Goal: Task Accomplishment & Management: Use online tool/utility

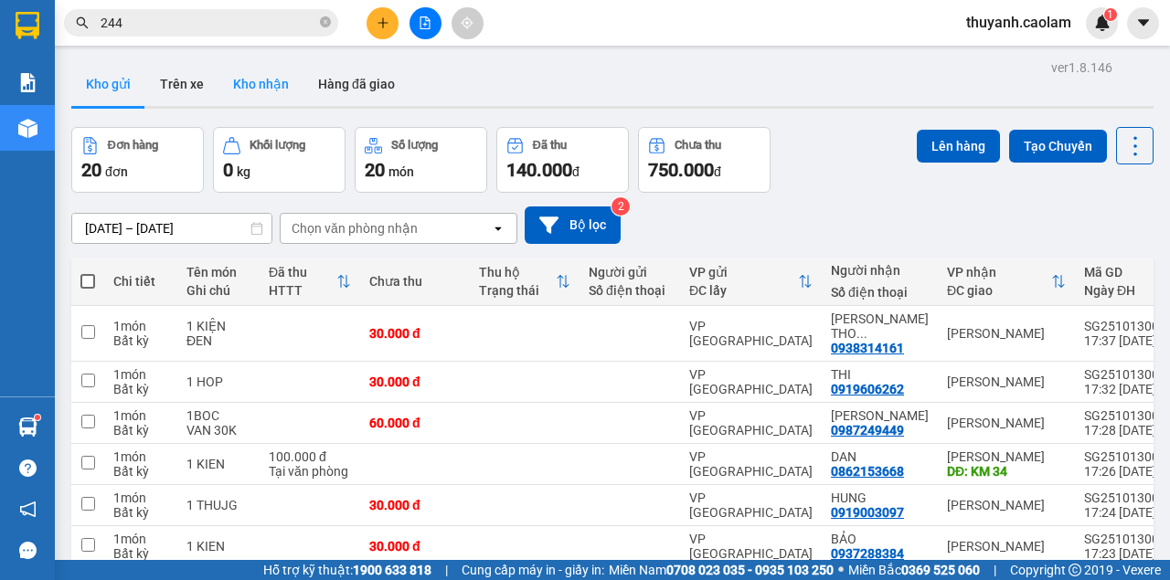
click at [256, 75] on button "Kho nhận" at bounding box center [260, 84] width 85 height 44
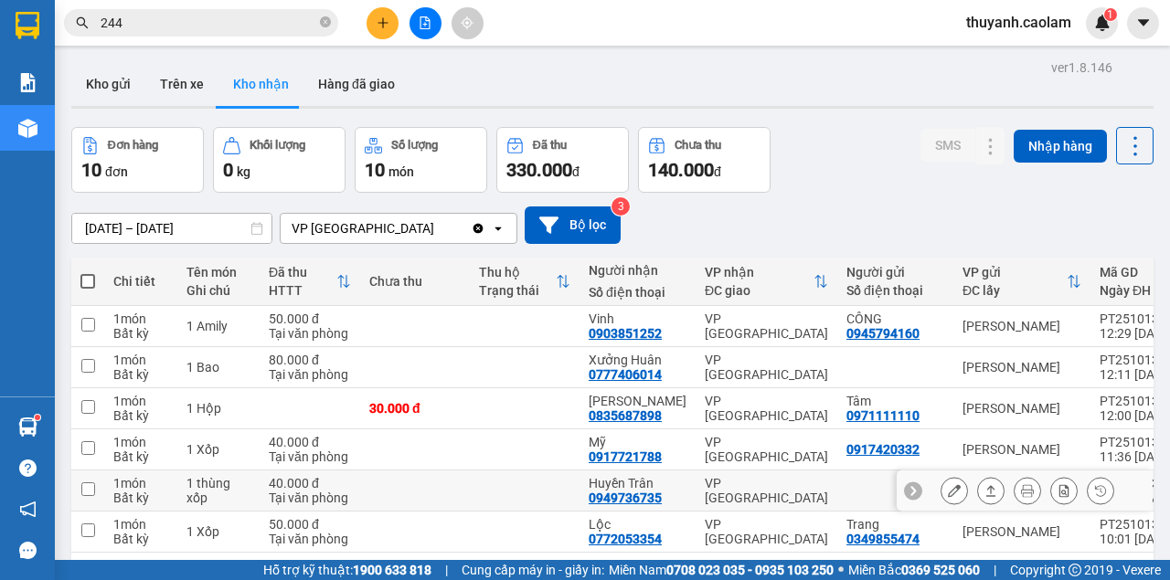
scroll to position [122, 0]
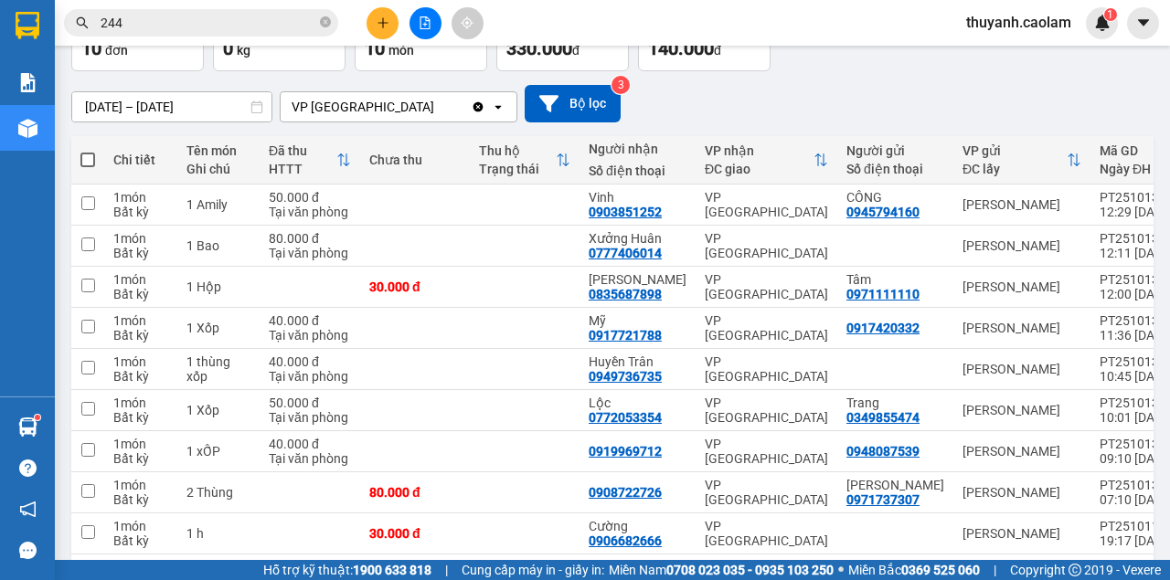
click at [182, 26] on input "244" at bounding box center [209, 23] width 216 height 20
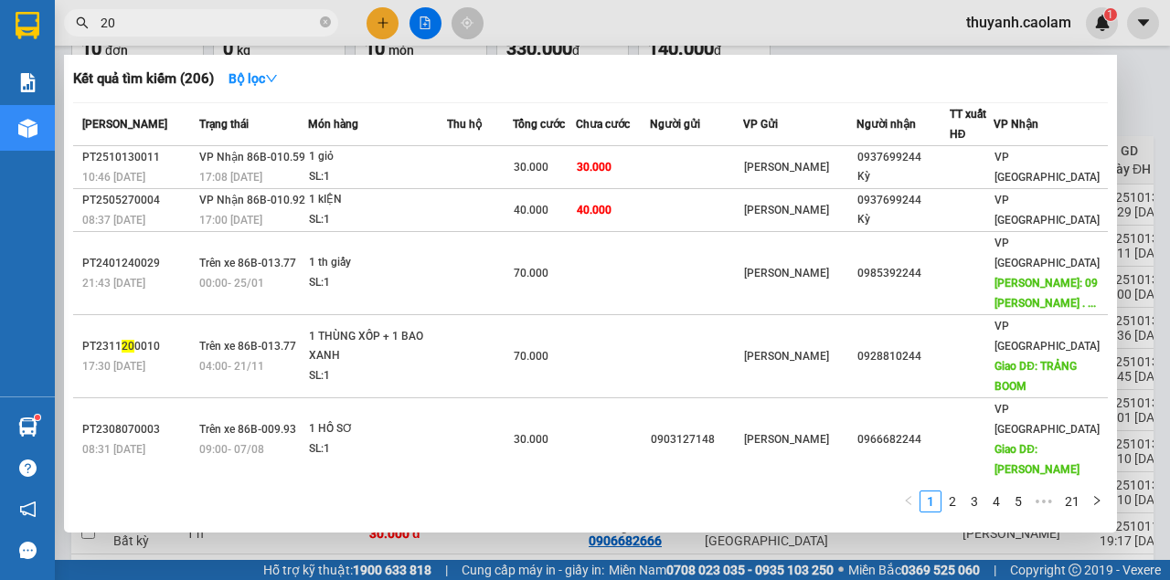
type input "2"
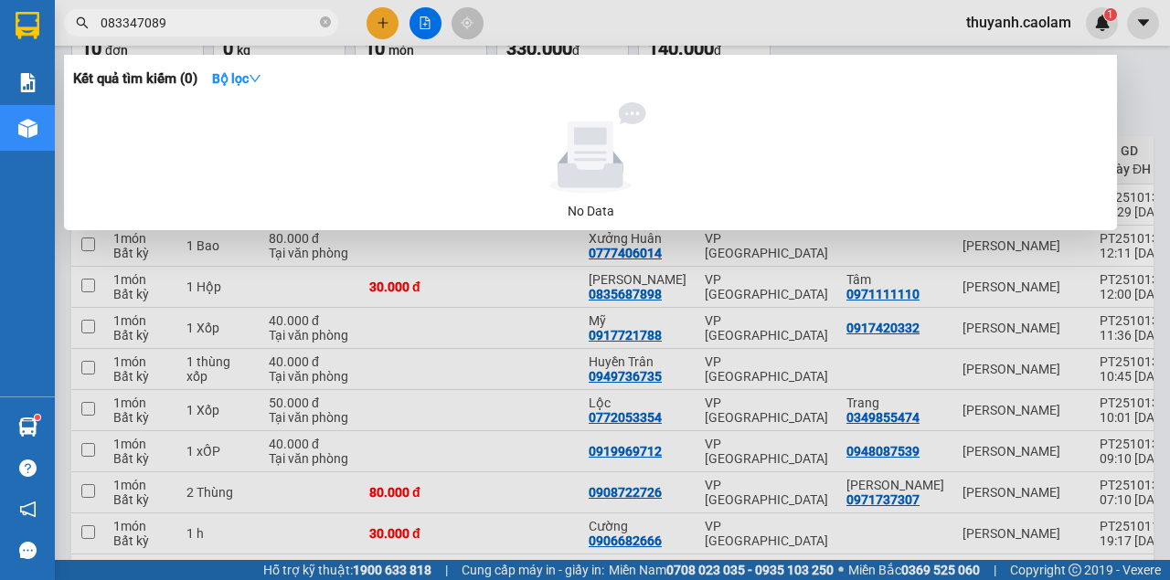
type input "0833470898"
click at [222, 26] on input "0833470898" at bounding box center [209, 23] width 216 height 20
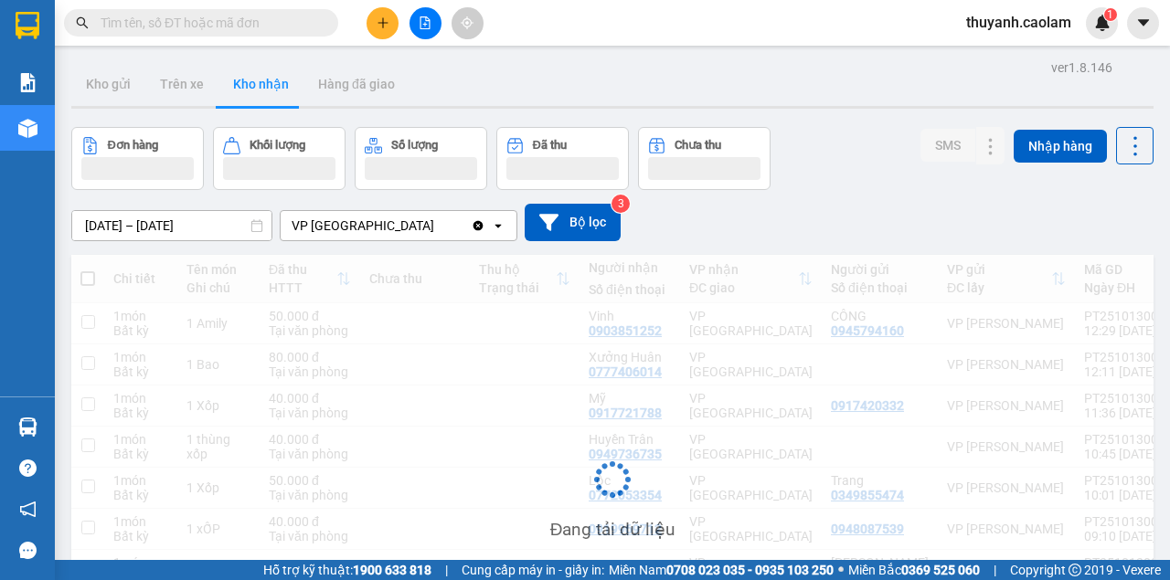
click at [257, 26] on input "text" at bounding box center [209, 23] width 216 height 20
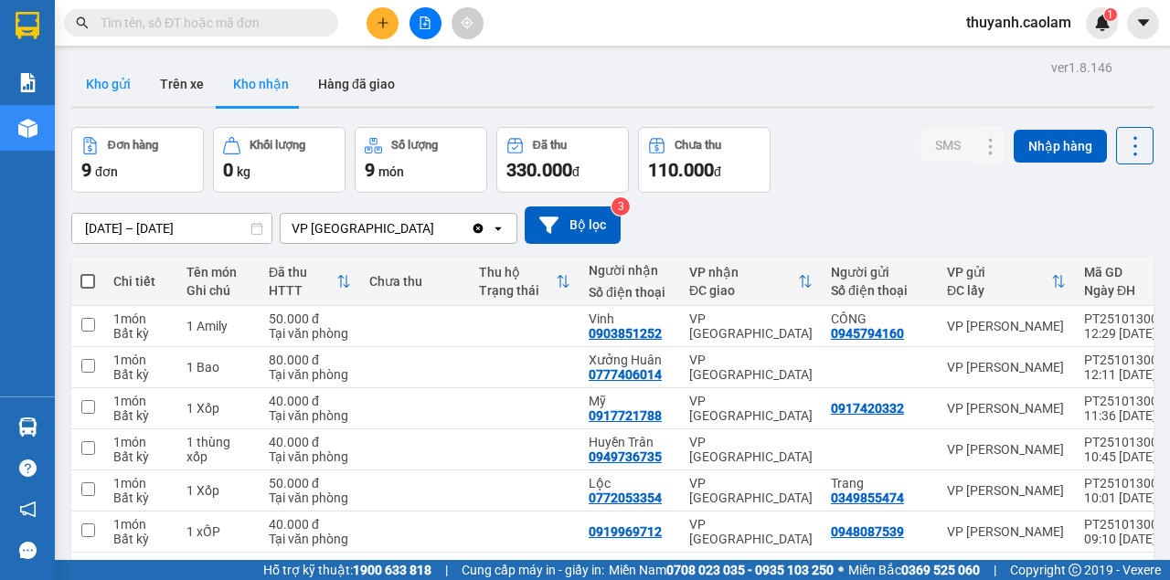
drag, startPoint x: 118, startPoint y: 84, endPoint x: 139, endPoint y: 97, distance: 24.6
click at [119, 84] on button "Kho gửi" at bounding box center [108, 84] width 74 height 44
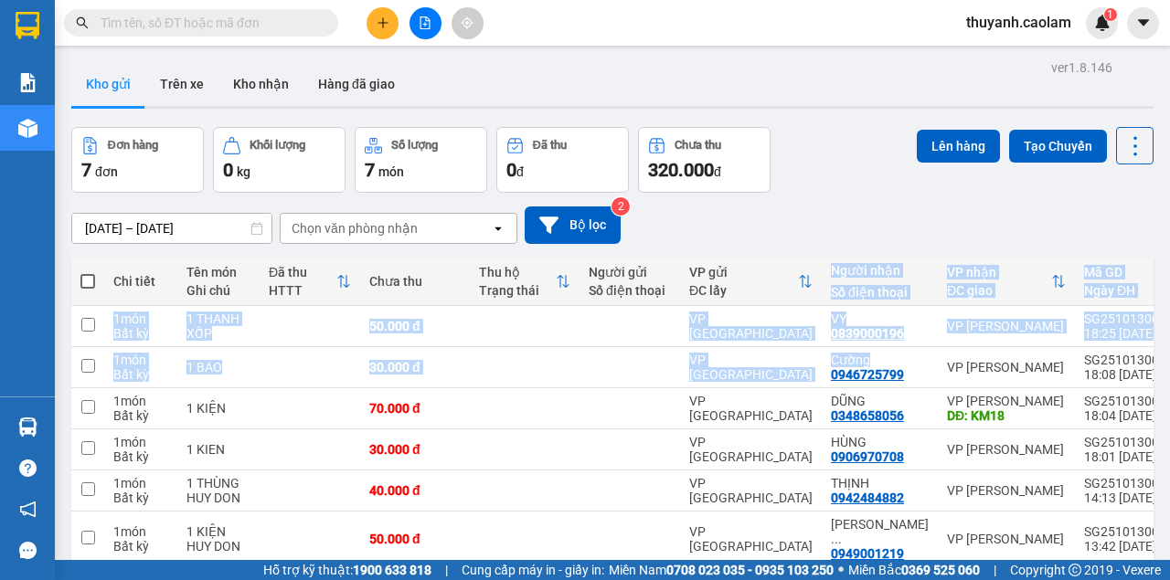
drag, startPoint x: 864, startPoint y: 338, endPoint x: 925, endPoint y: 335, distance: 61.3
click at [903, 350] on table "Chi tiết Tên món Ghi chú Đã thu HTTT Chưa thu Thu hộ Trạng thái Người gửi Số đi…" at bounding box center [683, 441] width 1225 height 366
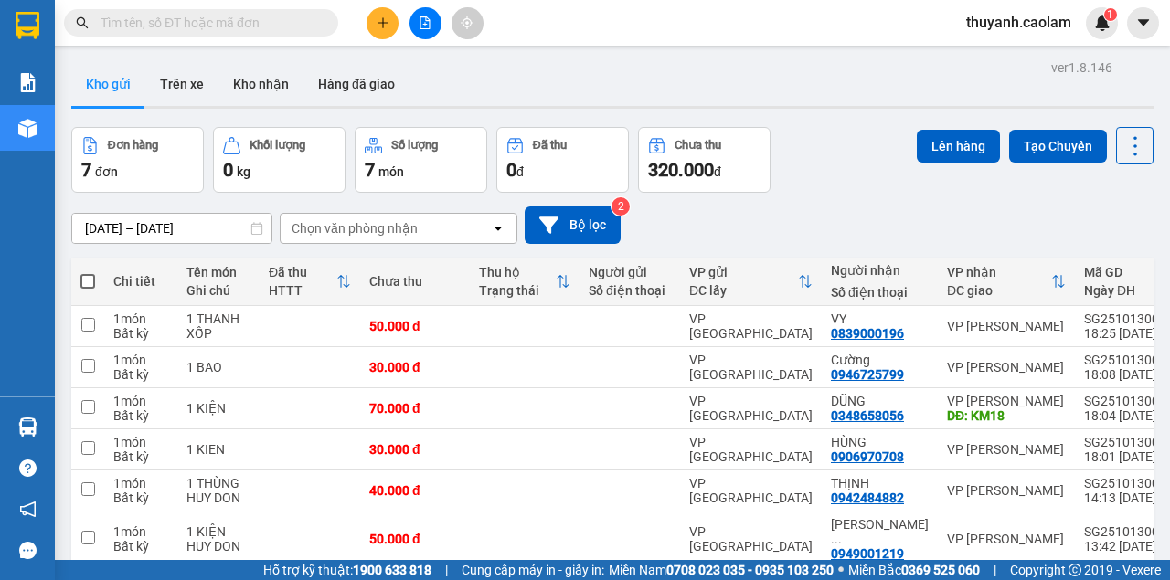
click at [787, 181] on div "Đơn hàng 7 đơn Khối lượng 0 kg Số lượng 7 món Đã thu 0 đ Chưa thu 320.000 đ Lên…" at bounding box center [612, 160] width 1082 height 66
click at [378, 18] on icon "plus" at bounding box center [383, 22] width 13 height 13
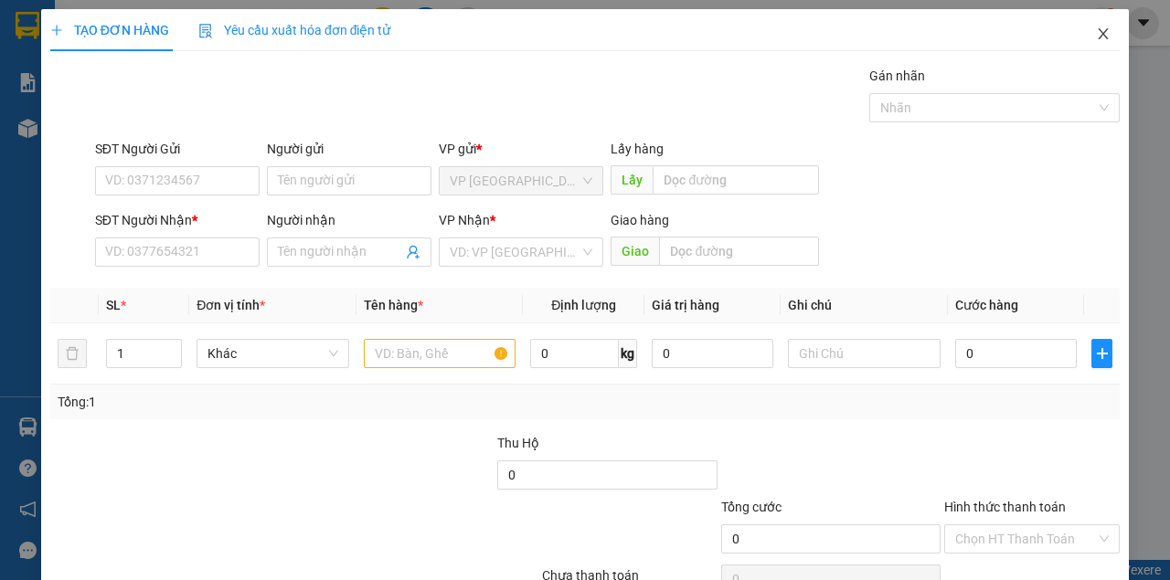
click at [1087, 43] on span "Close" at bounding box center [1102, 34] width 51 height 51
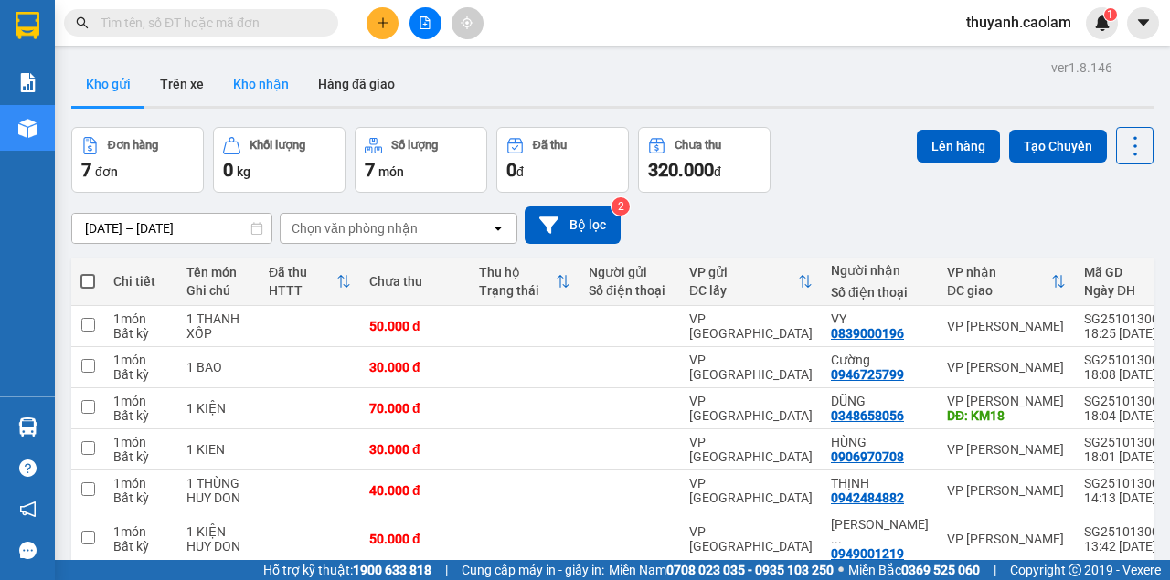
click at [288, 89] on button "Kho nhận" at bounding box center [260, 84] width 85 height 44
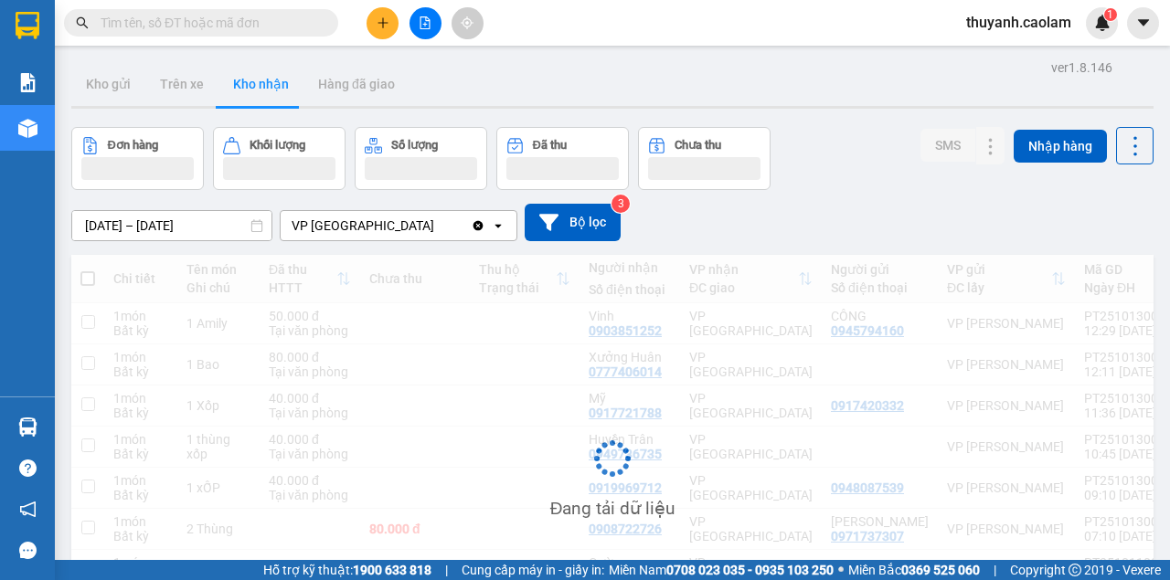
scroll to position [155, 0]
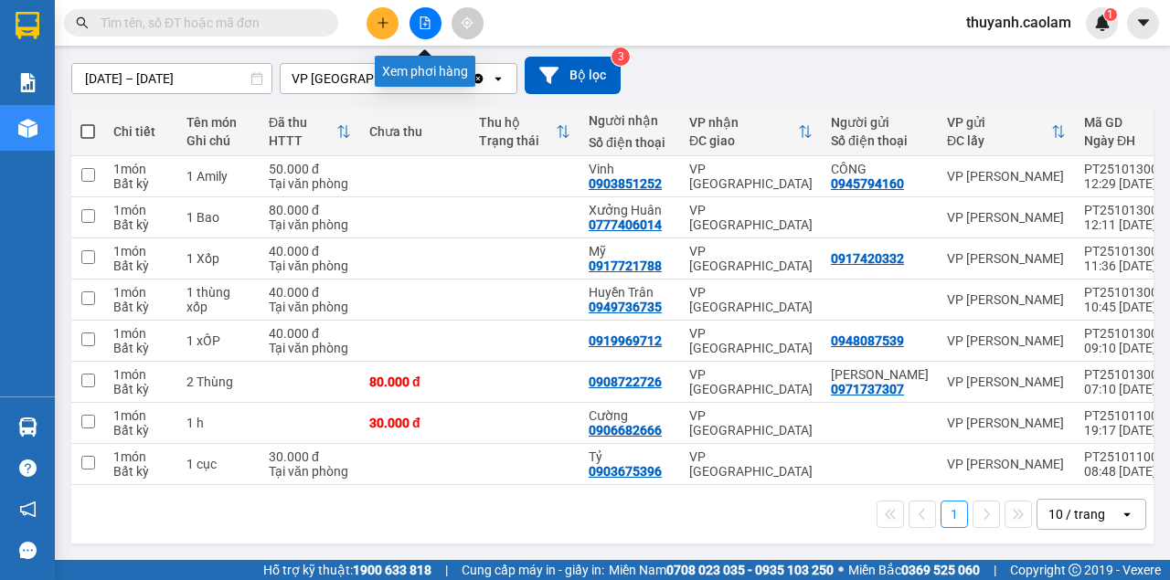
click at [418, 21] on button at bounding box center [425, 23] width 32 height 32
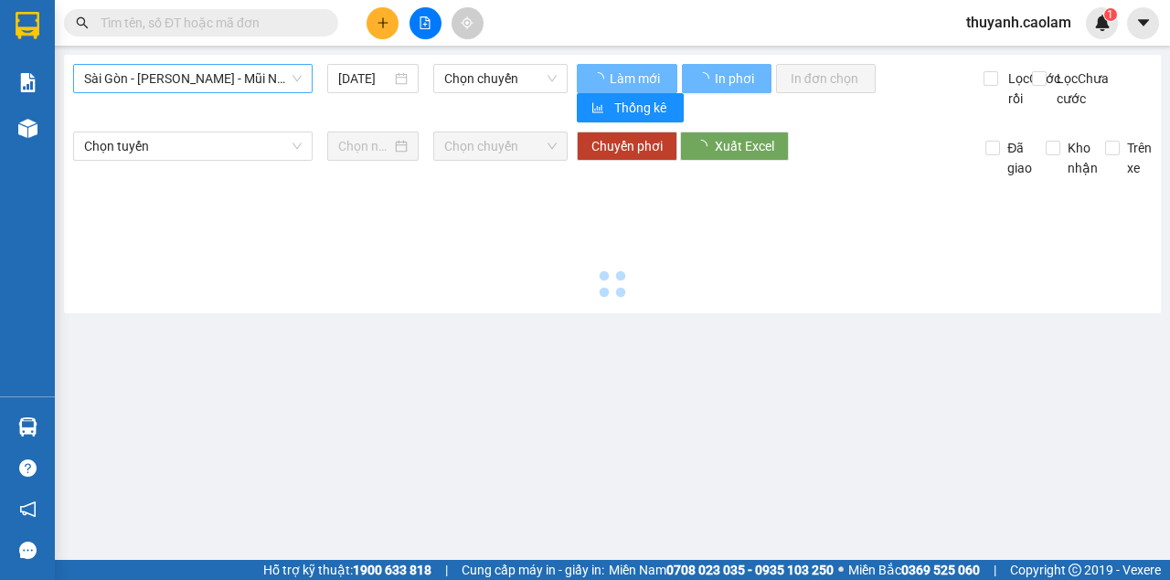
click at [285, 77] on span "Sài Gòn - [PERSON_NAME] - Mũi Né (CT Ông Đồn)" at bounding box center [193, 78] width 218 height 27
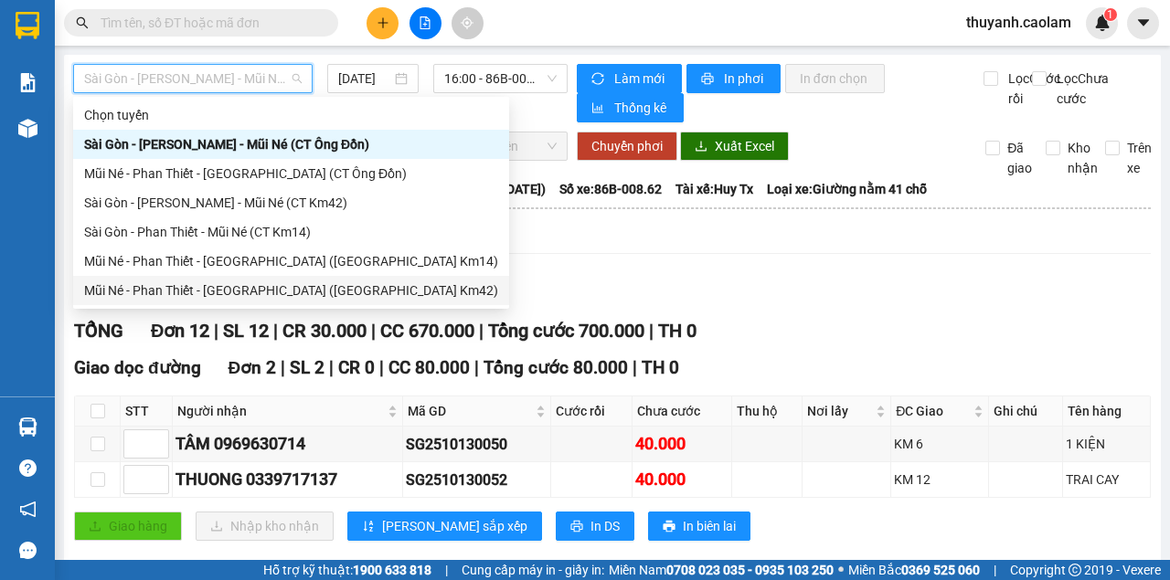
click at [304, 287] on div "Mũi Né - Phan Thiết - [GEOGRAPHIC_DATA] ([GEOGRAPHIC_DATA] Km42)" at bounding box center [291, 291] width 414 height 20
type input "[DATE]"
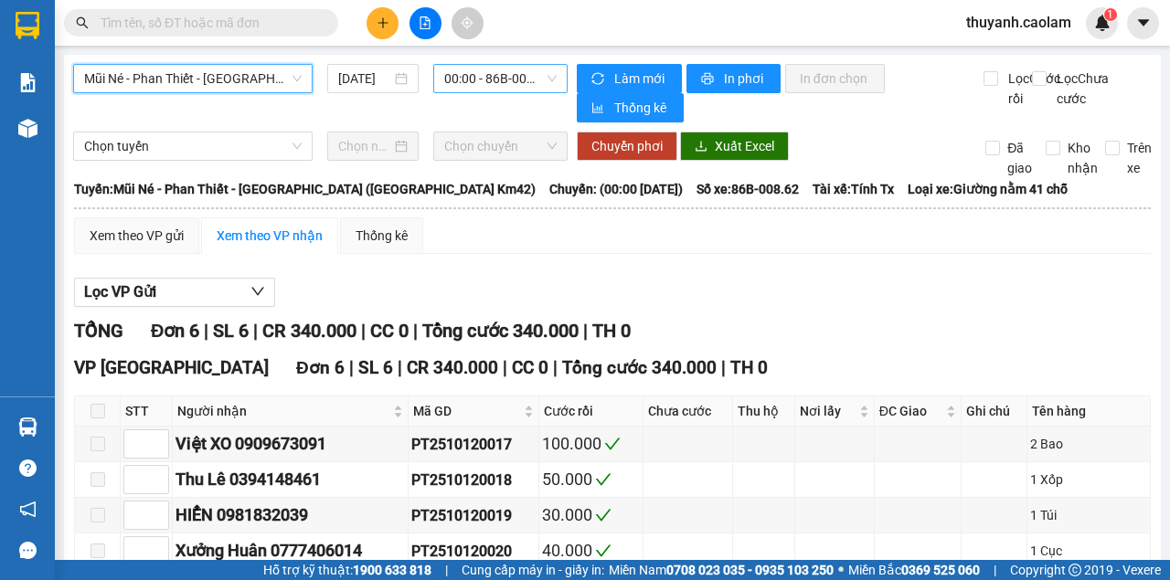
click at [489, 80] on span "00:00 - 86B-008.62" at bounding box center [499, 78] width 111 height 27
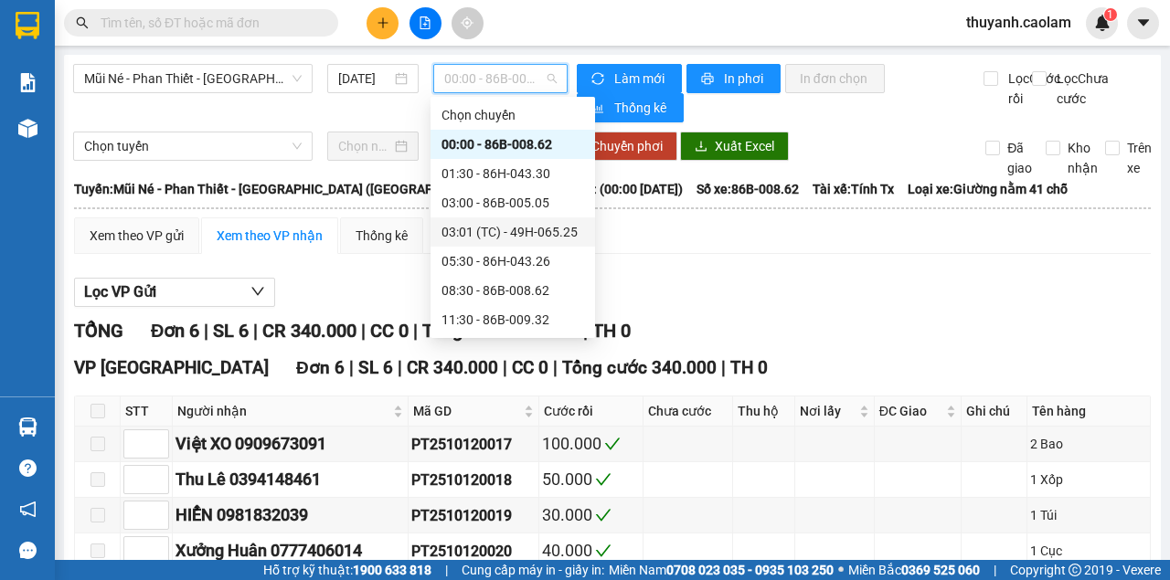
scroll to position [146, 0]
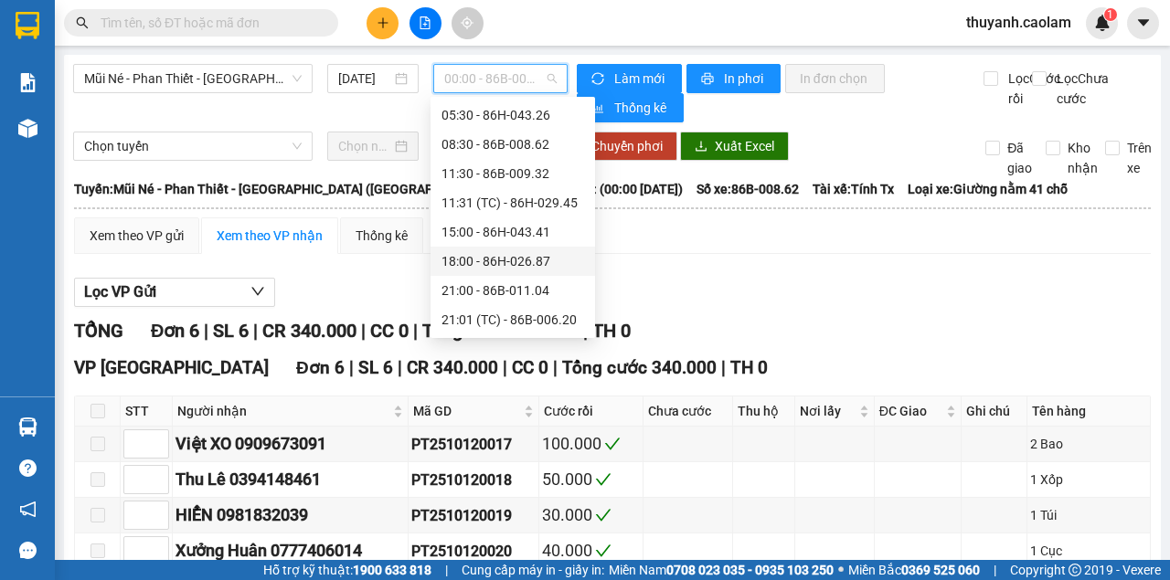
click at [544, 260] on div "18:00 - 86H-026.87" at bounding box center [512, 261] width 143 height 20
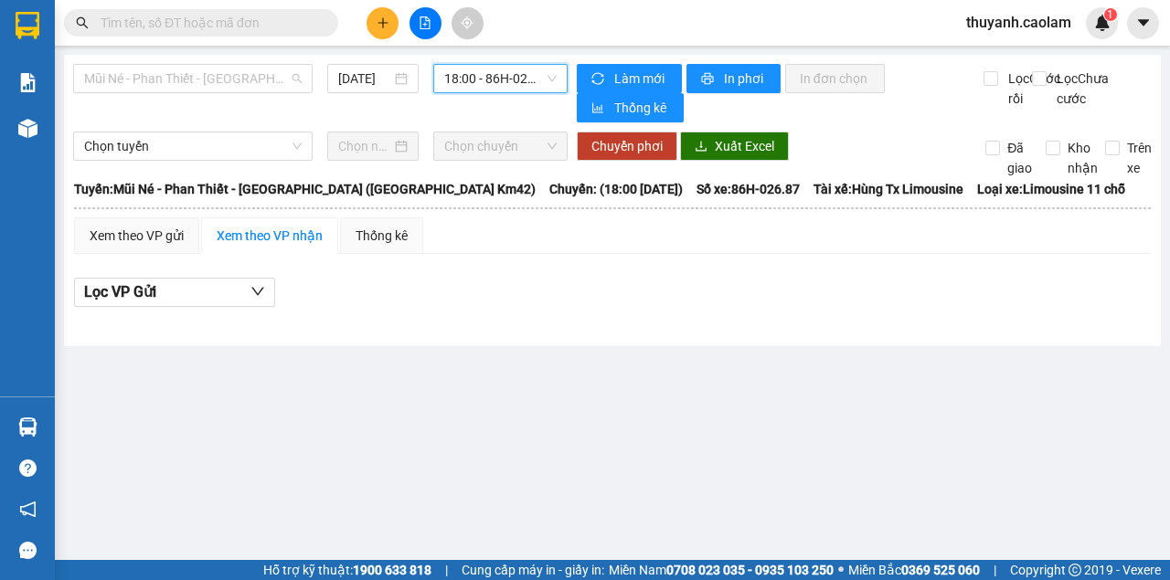
drag, startPoint x: 249, startPoint y: 86, endPoint x: 281, endPoint y: 129, distance: 53.6
click at [250, 86] on span "Mũi Né - Phan Thiết - [GEOGRAPHIC_DATA] ([GEOGRAPHIC_DATA] Km42)" at bounding box center [193, 78] width 218 height 27
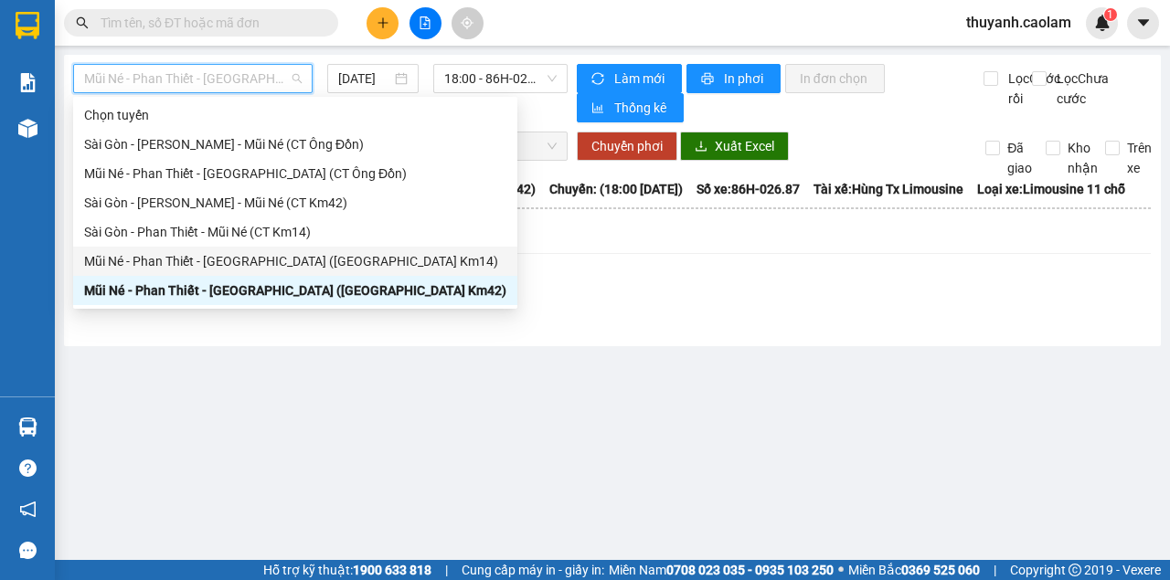
click at [286, 260] on div "Mũi Né - Phan Thiết - [GEOGRAPHIC_DATA] ([GEOGRAPHIC_DATA] Km14)" at bounding box center [295, 261] width 422 height 20
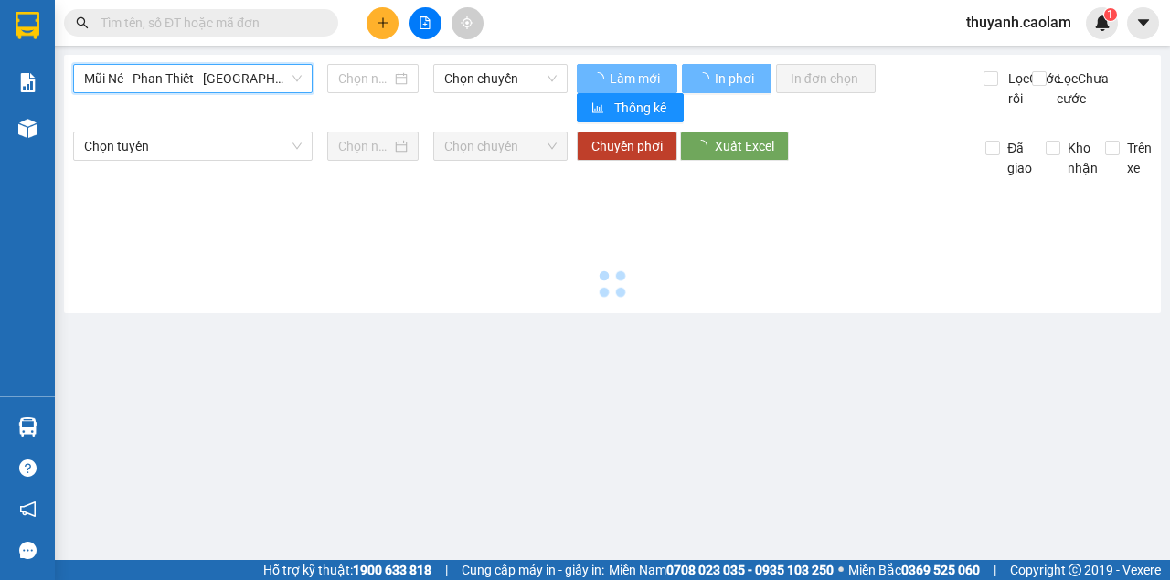
type input "[DATE]"
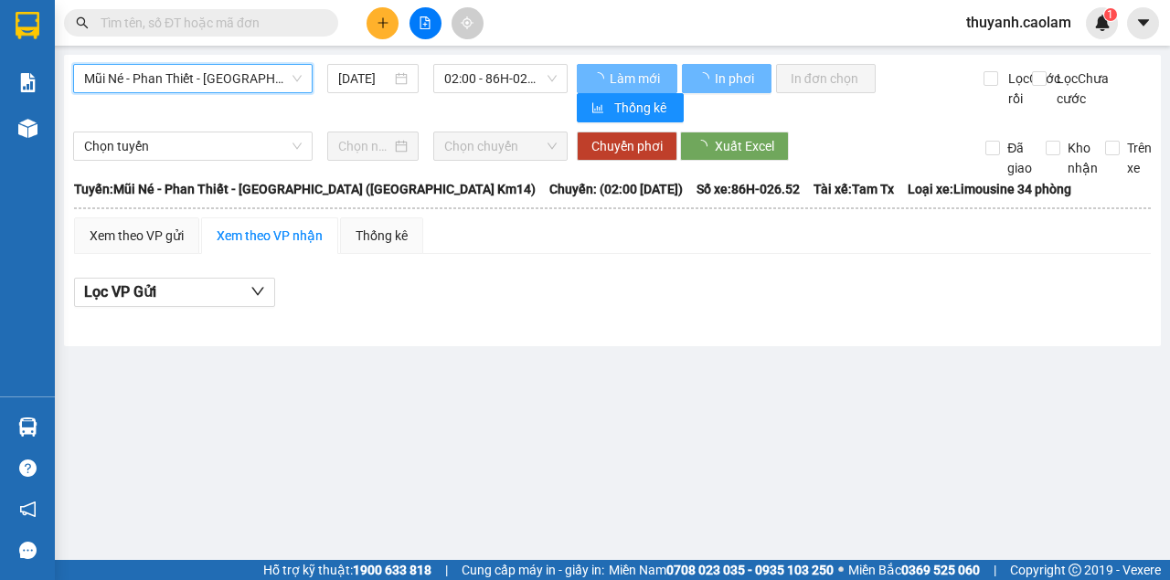
click at [541, 45] on div "Kết quả tìm kiếm ( 0 ) Bộ lọc No Data thuyanh.caolam 1" at bounding box center [585, 23] width 1170 height 46
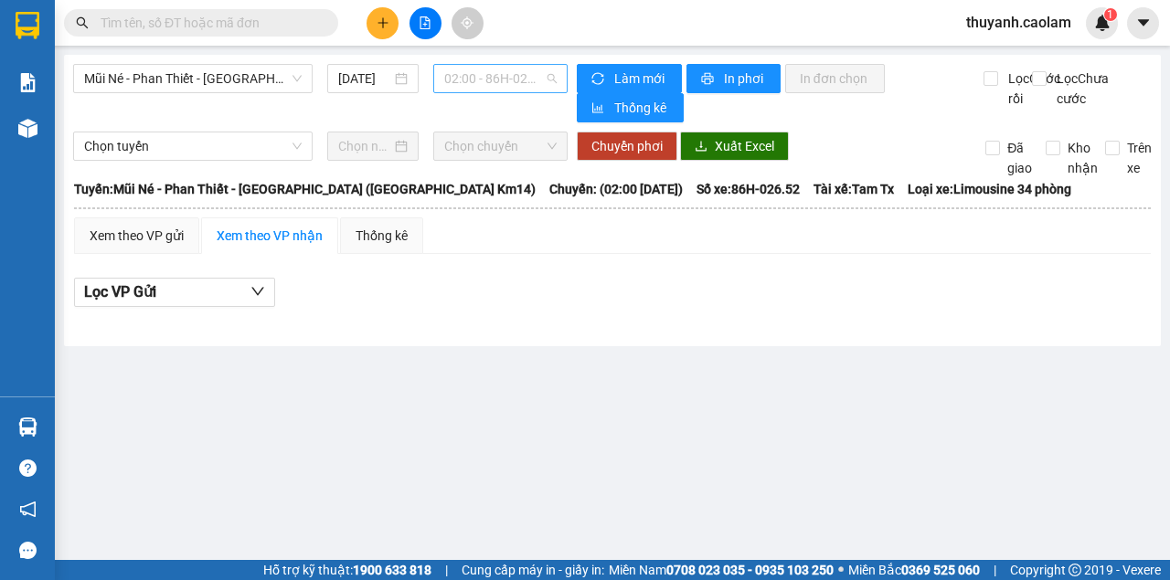
click at [508, 78] on span "02:00 - 86H-026.52" at bounding box center [499, 78] width 111 height 27
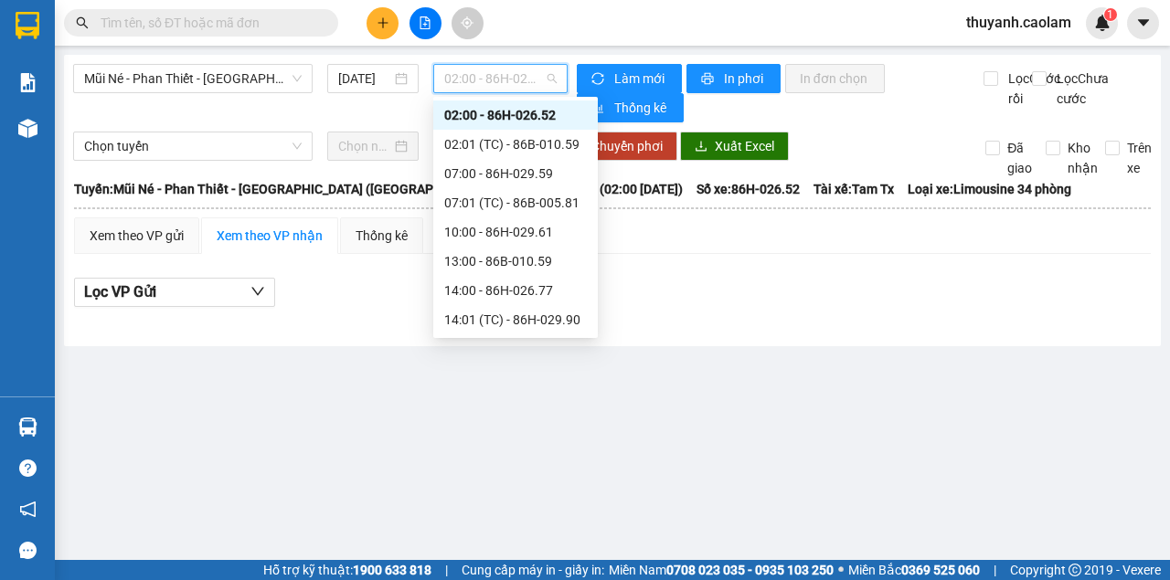
scroll to position [146, 0]
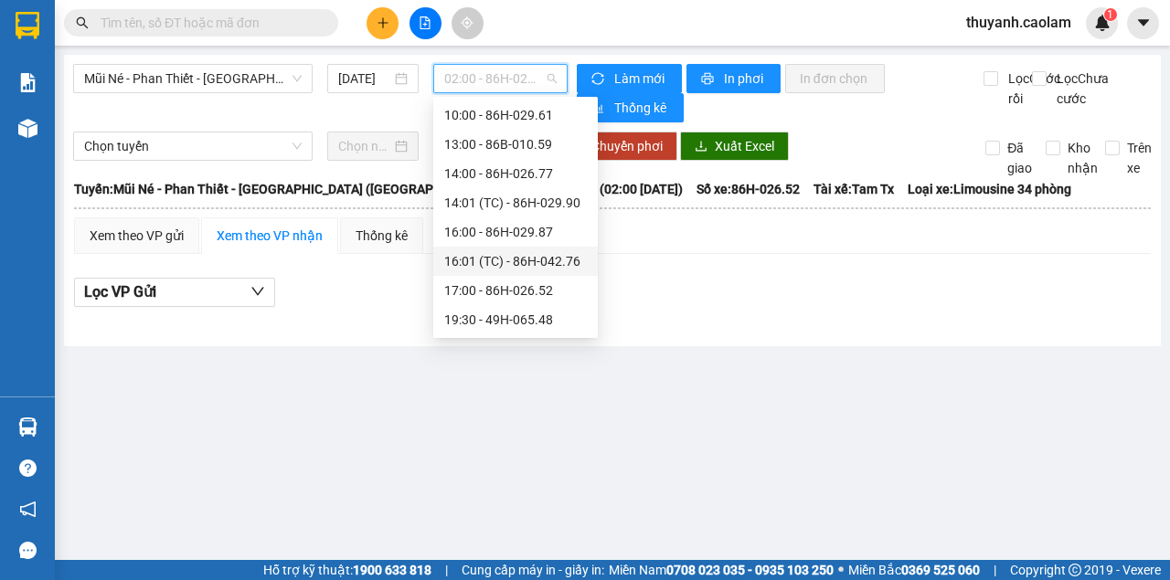
click at [554, 259] on div "16:01 (TC) - 86H-042.76" at bounding box center [515, 261] width 143 height 20
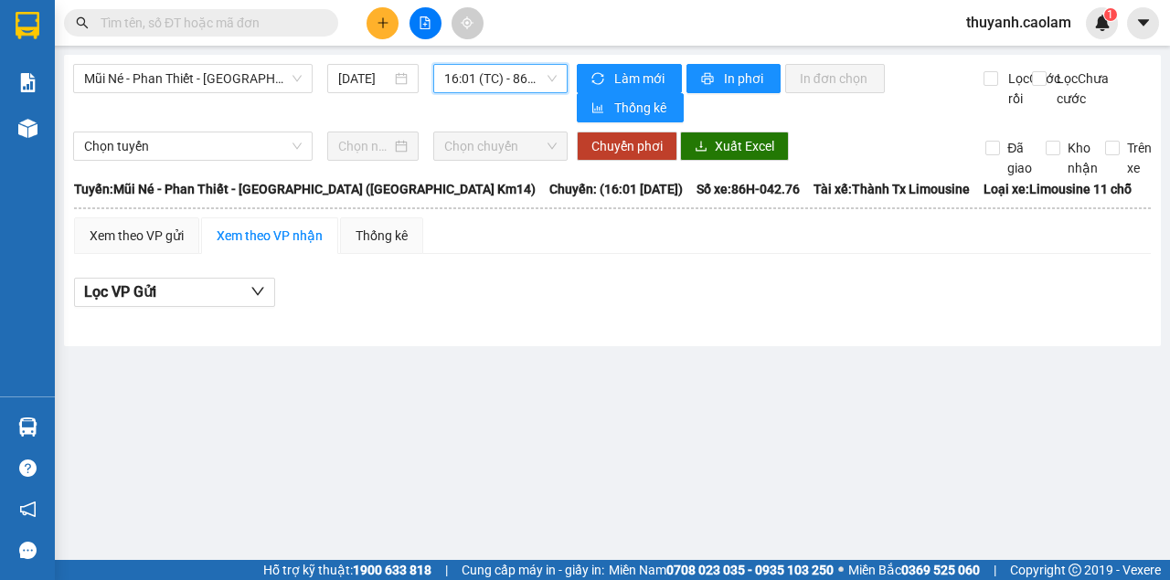
click at [525, 73] on span "16:01 (TC) - 86H-042.76" at bounding box center [499, 78] width 111 height 27
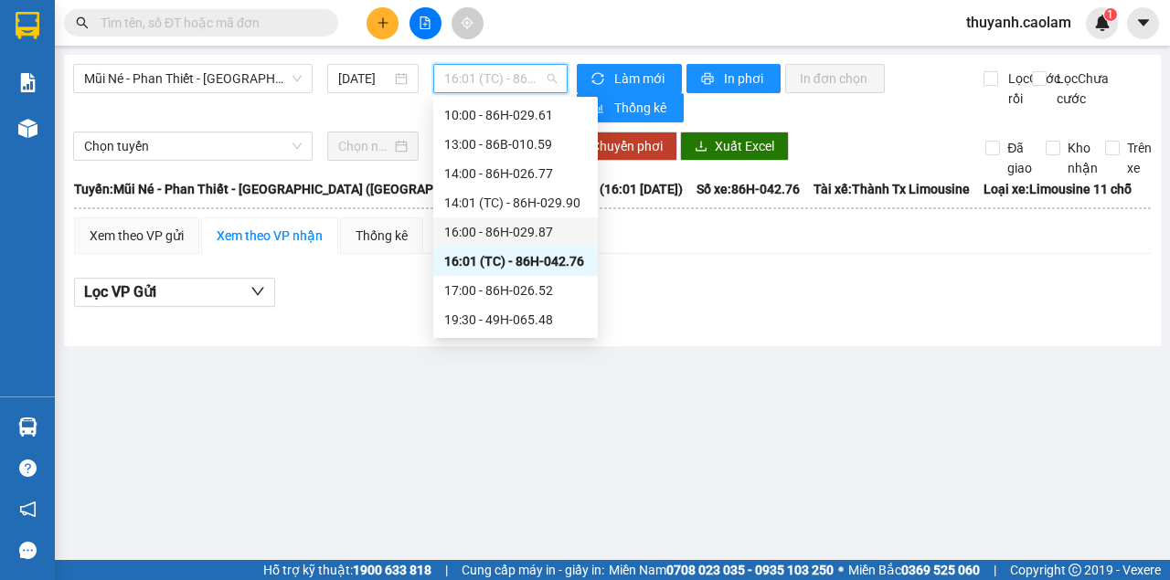
click at [528, 232] on div "16:00 - 86H-029.87" at bounding box center [515, 232] width 143 height 20
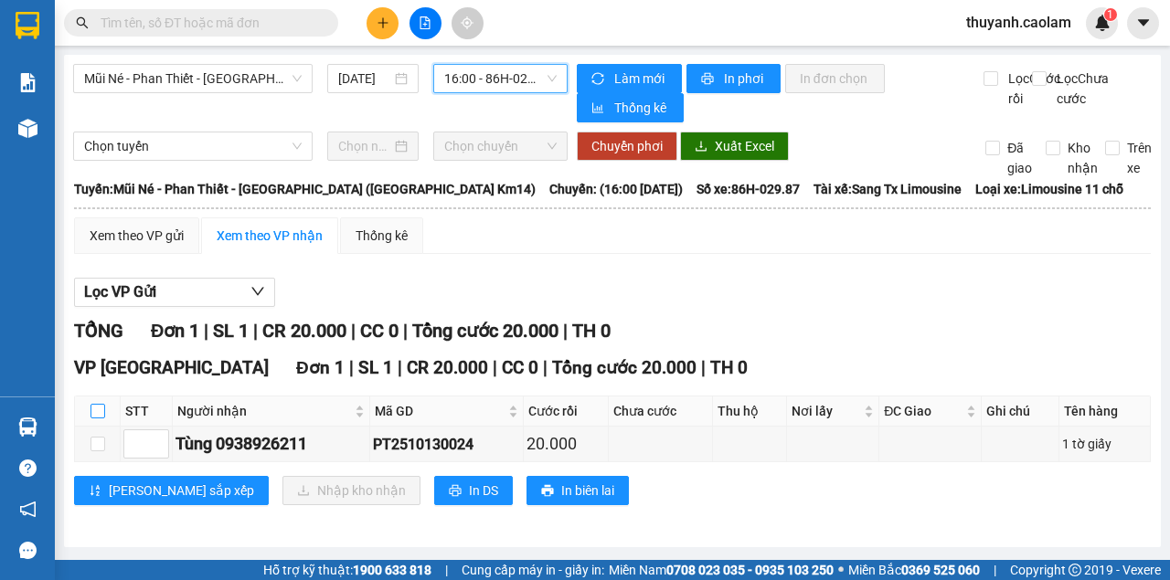
click at [93, 414] on input "checkbox" at bounding box center [97, 411] width 15 height 15
checkbox input "true"
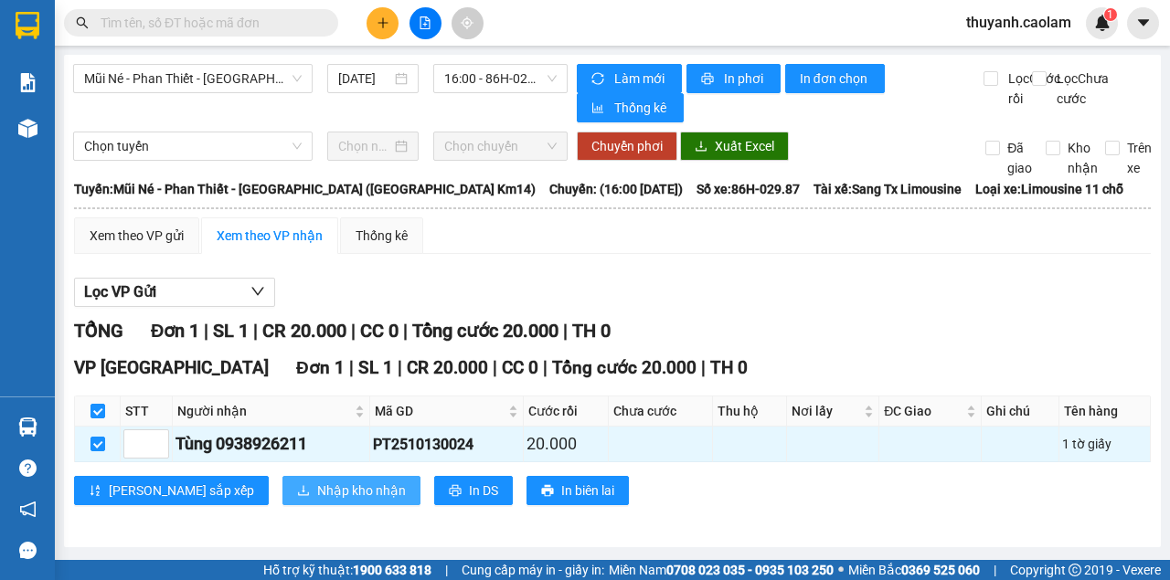
click at [317, 495] on span "Nhập kho nhận" at bounding box center [361, 491] width 89 height 20
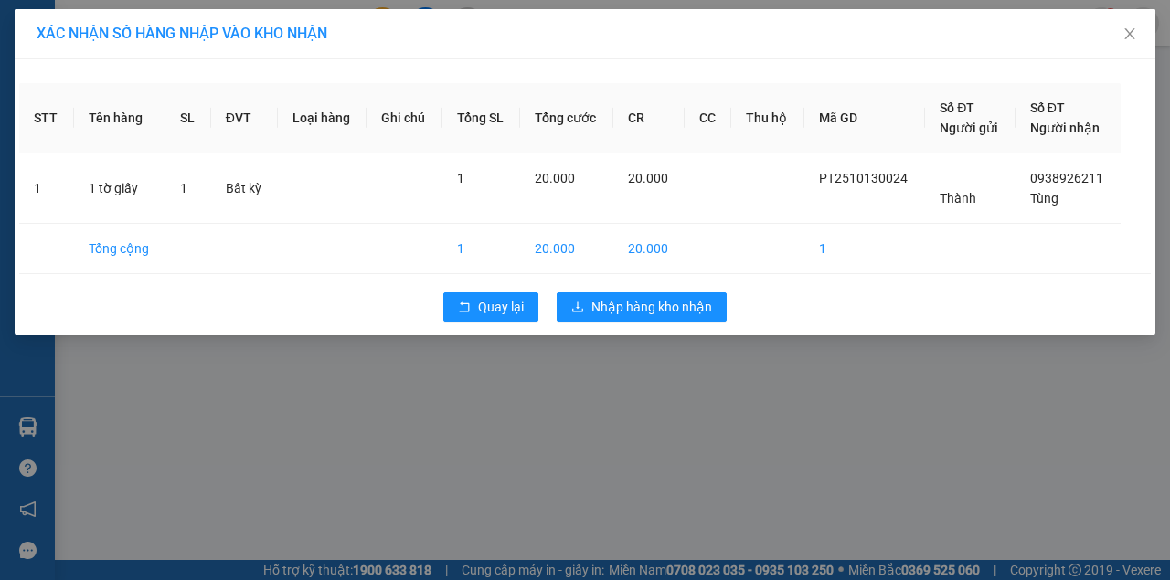
click at [620, 288] on div "Quay lại Nhập hàng kho nhận" at bounding box center [584, 307] width 1131 height 48
click at [627, 298] on span "Nhập hàng kho nhận" at bounding box center [651, 307] width 121 height 20
